Goal: Information Seeking & Learning: Find contact information

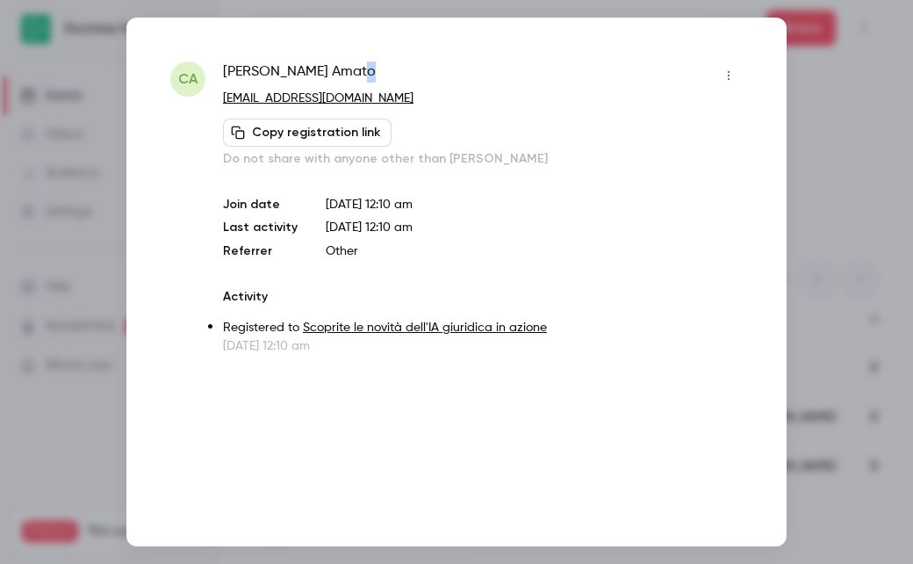
drag, startPoint x: 314, startPoint y: 71, endPoint x: 232, endPoint y: 83, distance: 83.3
click at [232, 83] on span "[PERSON_NAME]" at bounding box center [299, 75] width 153 height 28
click at [234, 77] on span "[PERSON_NAME]" at bounding box center [299, 75] width 153 height 28
click at [234, 76] on span "[PERSON_NAME]" at bounding box center [299, 75] width 153 height 28
click at [233, 76] on span "[PERSON_NAME]" at bounding box center [299, 75] width 153 height 28
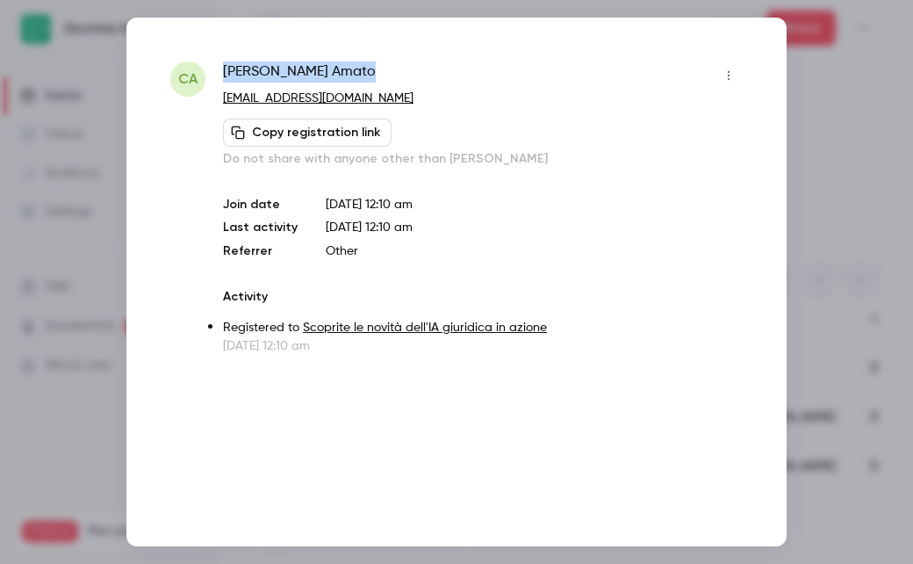
copy div "[PERSON_NAME]"
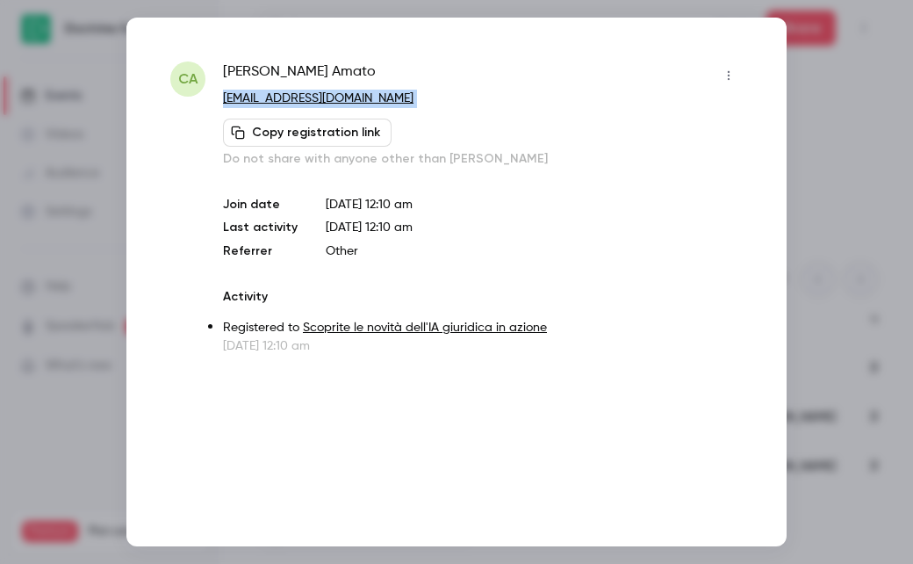
drag, startPoint x: 775, startPoint y: 60, endPoint x: 788, endPoint y: 71, distance: 16.8
click at [782, 67] on div "CA [PERSON_NAME] [EMAIL_ADDRESS][DOMAIN_NAME] Copy registration link Do not sha…" at bounding box center [456, 282] width 660 height 529
click at [722, 46] on div "CA [PERSON_NAME] [EMAIL_ADDRESS][DOMAIN_NAME] Copy registration link Do not sha…" at bounding box center [456, 282] width 660 height 529
click at [4, 144] on div at bounding box center [456, 282] width 913 height 564
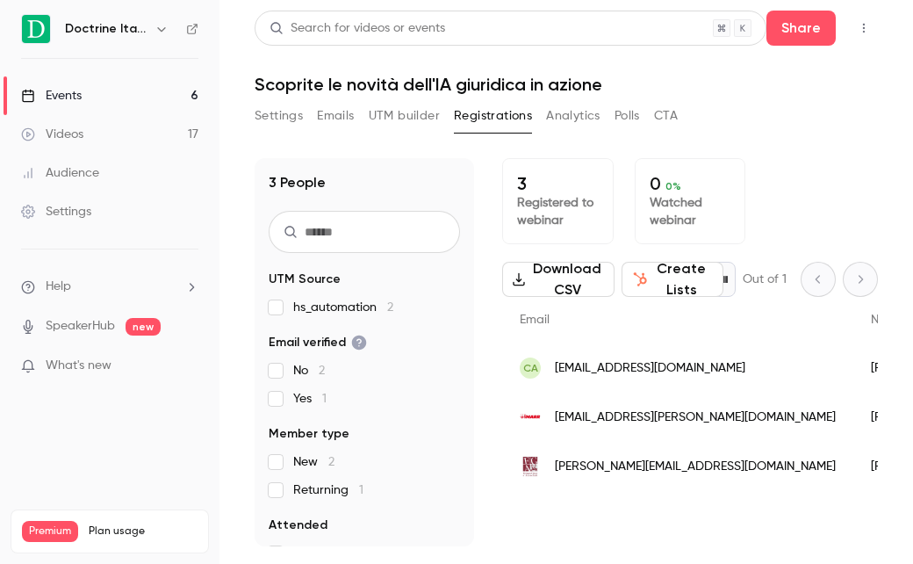
click at [686, 418] on div "[EMAIL_ADDRESS][PERSON_NAME][DOMAIN_NAME]" at bounding box center [677, 417] width 351 height 49
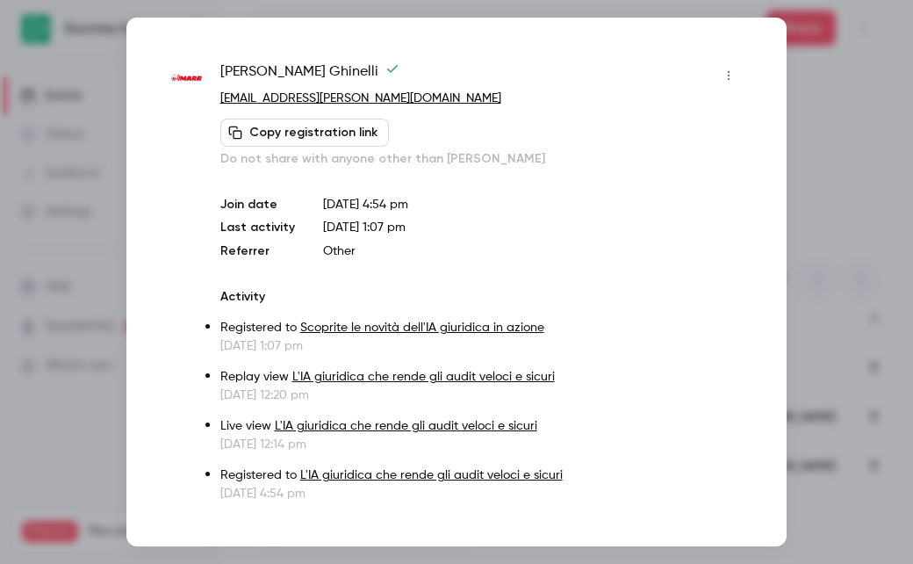
click at [306, 72] on span "[PERSON_NAME]" at bounding box center [309, 75] width 179 height 28
copy div "[PERSON_NAME]"
drag, startPoint x: 38, startPoint y: 146, endPoint x: 63, endPoint y: 145, distance: 25.5
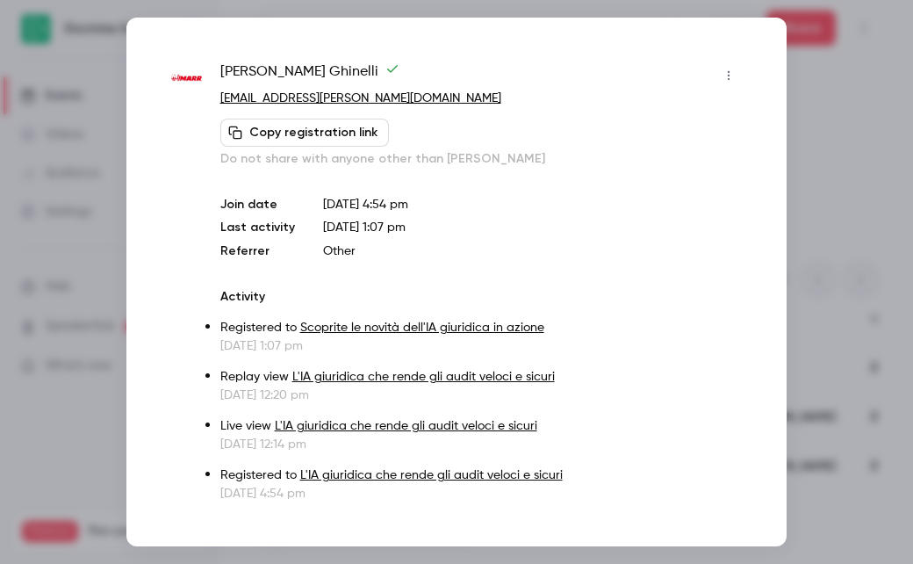
click at [39, 146] on div at bounding box center [456, 282] width 913 height 564
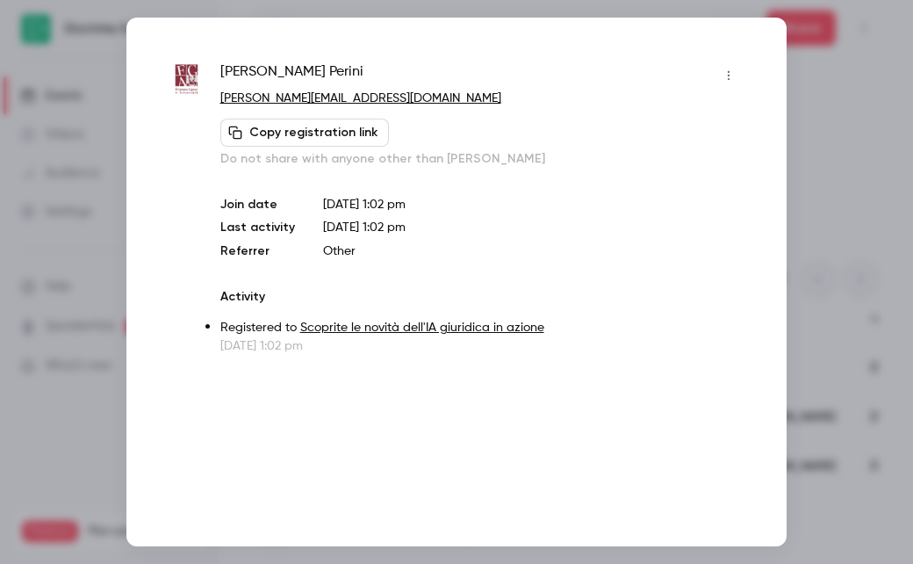
click at [248, 60] on div "[PERSON_NAME] [PERSON_NAME][EMAIL_ADDRESS][DOMAIN_NAME] Copy registration link …" at bounding box center [456, 282] width 660 height 529
click at [250, 68] on span "[PERSON_NAME]" at bounding box center [291, 75] width 143 height 28
click at [250, 67] on span "[PERSON_NAME]" at bounding box center [291, 75] width 143 height 28
copy div "[PERSON_NAME]"
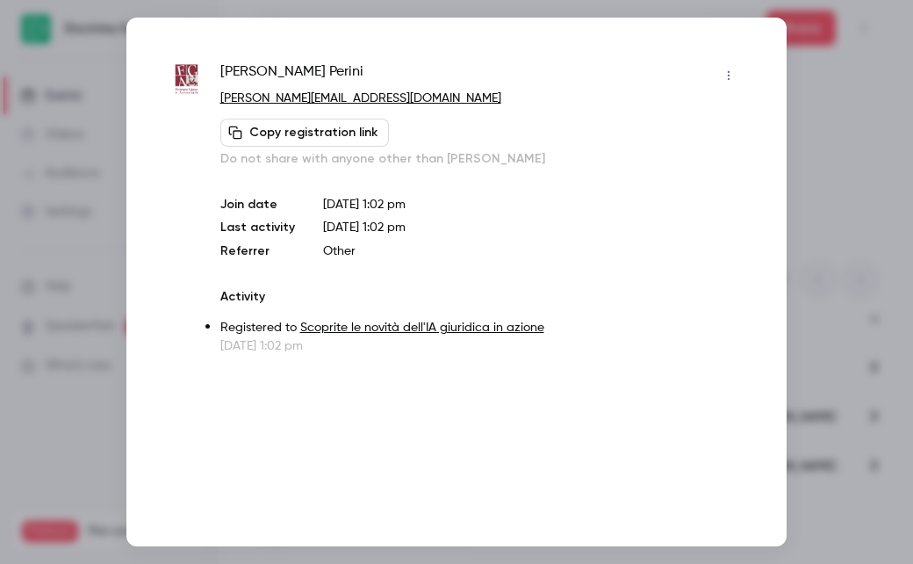
click at [846, 114] on div at bounding box center [456, 282] width 913 height 564
